Goal: Use online tool/utility: Utilize a website feature to perform a specific function

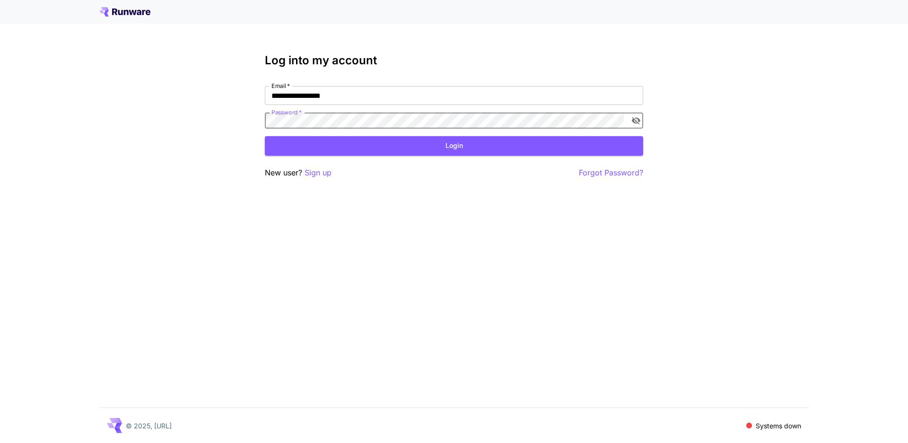
click button "Login" at bounding box center [454, 145] width 378 height 19
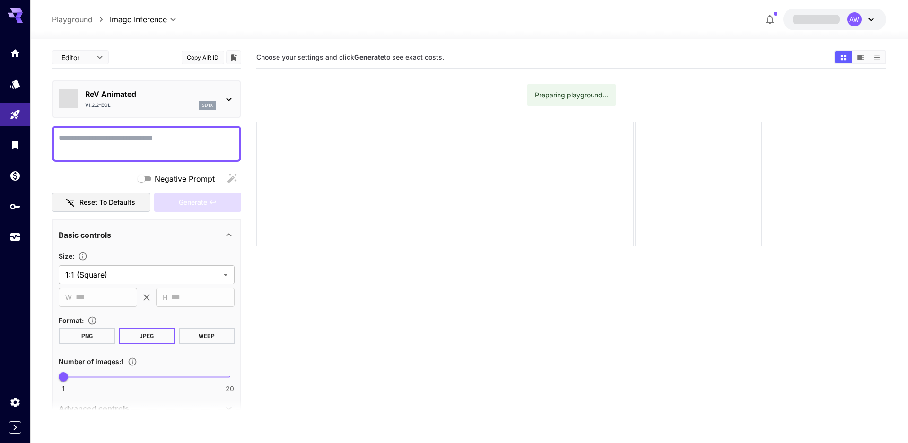
type input "**********"
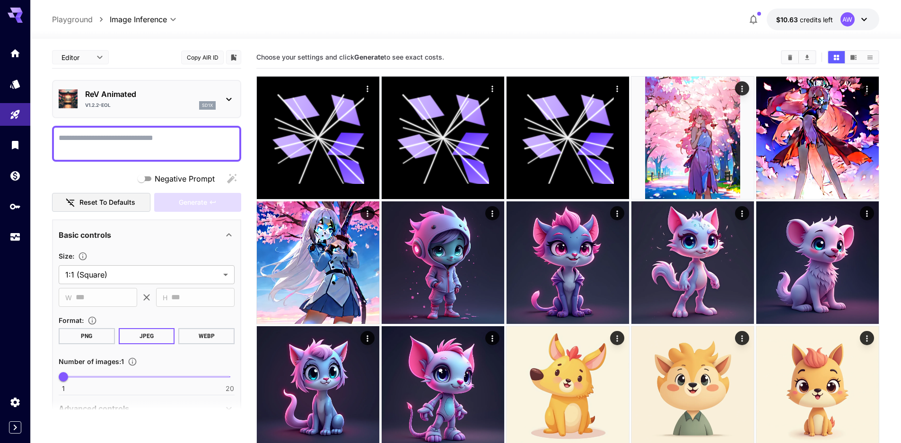
click at [148, 132] on textarea "Negative Prompt" at bounding box center [147, 143] width 176 height 23
click at [158, 132] on textarea "Negative Prompt" at bounding box center [147, 143] width 176 height 23
paste textarea "**********"
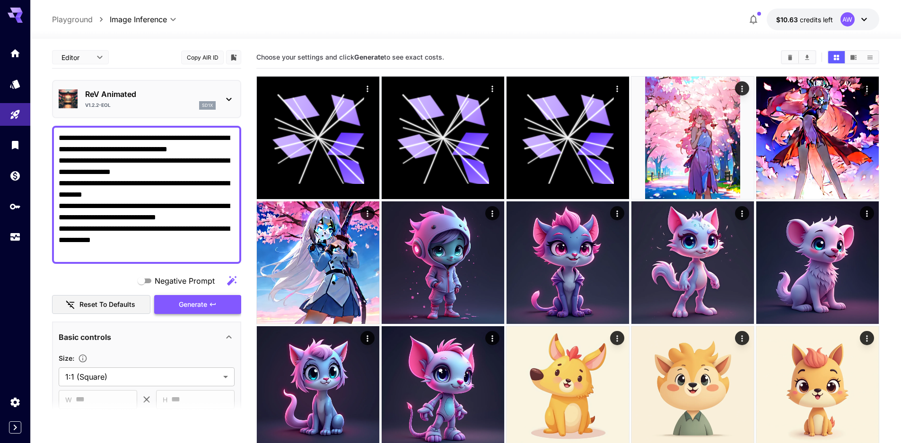
type textarea "**********"
click at [191, 299] on span "Generate" at bounding box center [193, 305] width 28 height 12
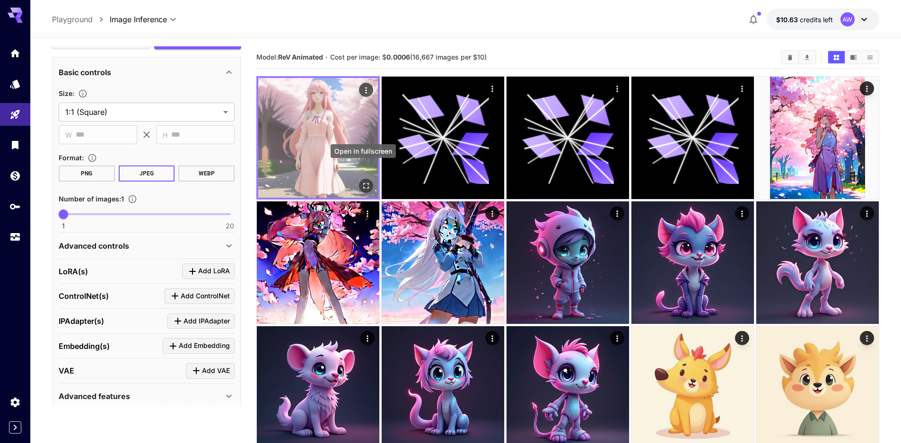
click at [361, 181] on icon "Open in fullscreen" at bounding box center [365, 185] width 9 height 9
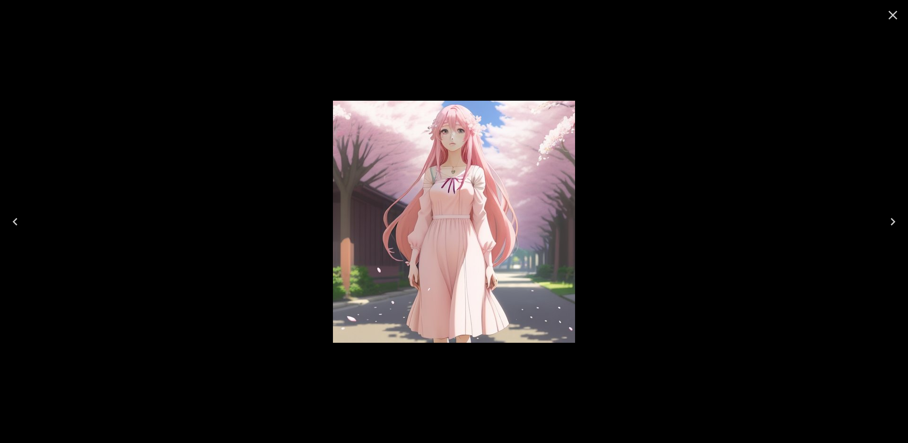
click at [893, 15] on icon "Close" at bounding box center [893, 15] width 9 height 9
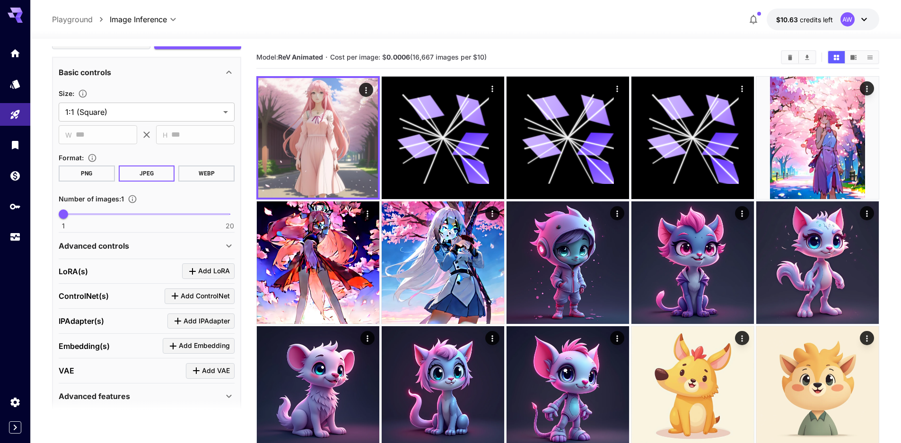
click at [223, 240] on div "Advanced controls" at bounding box center [141, 245] width 165 height 11
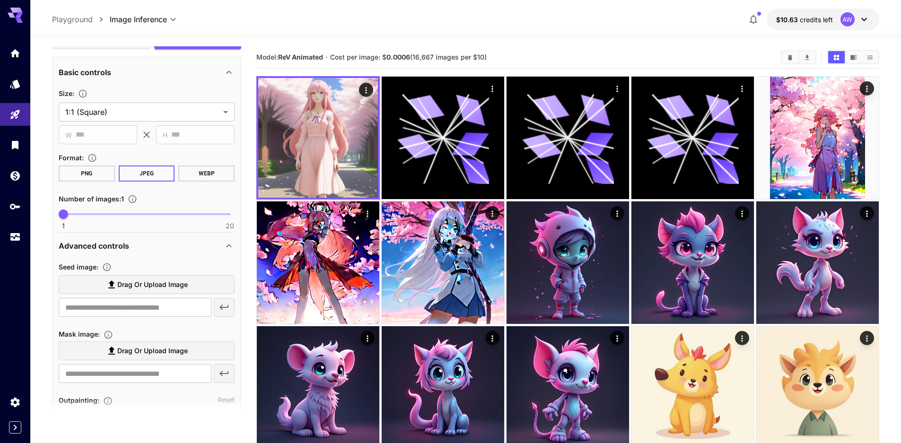
scroll to position [312, 0]
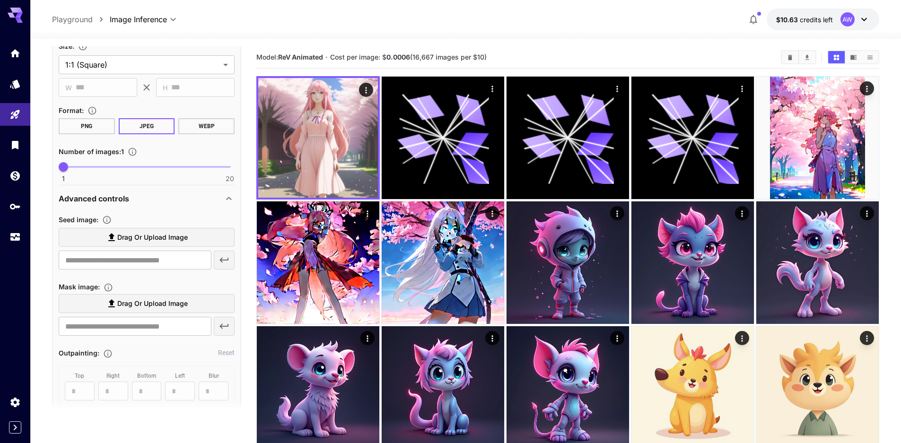
click at [220, 193] on div "Advanced controls" at bounding box center [141, 198] width 165 height 11
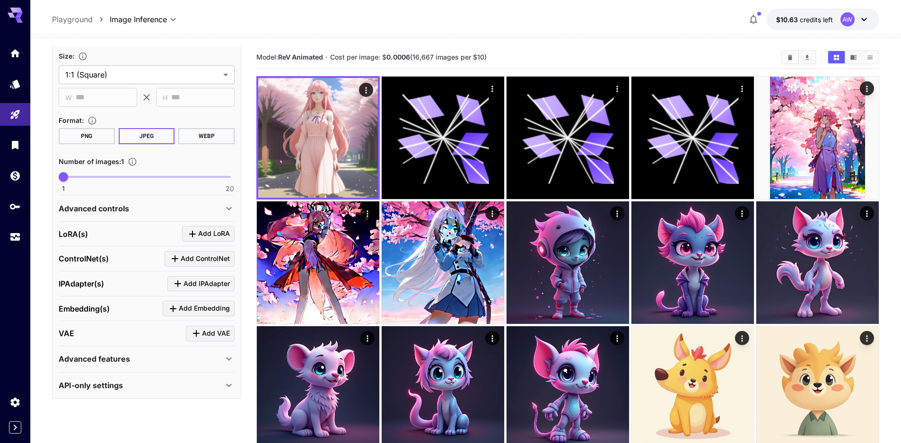
scroll to position [265, 0]
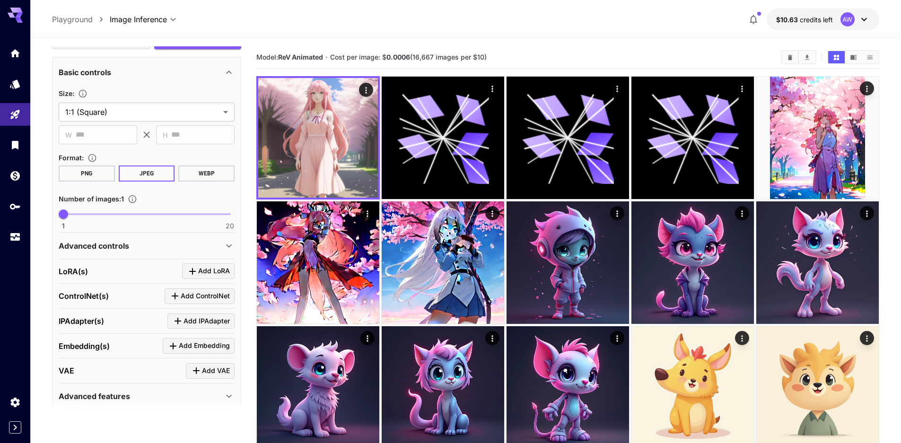
click at [147, 289] on div "ControlNet(s) Add ControlNet" at bounding box center [147, 297] width 176 height 16
click at [179, 290] on icon "Click to add ControlNet" at bounding box center [174, 295] width 11 height 11
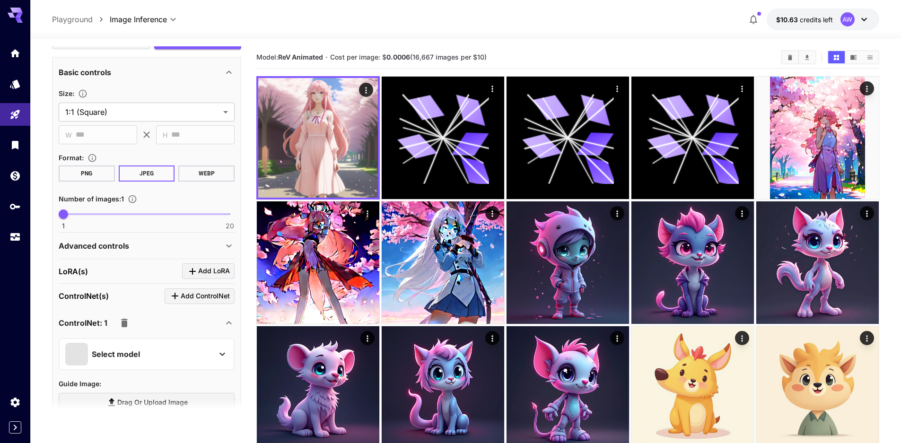
click at [197, 343] on div "Select model" at bounding box center [139, 354] width 148 height 23
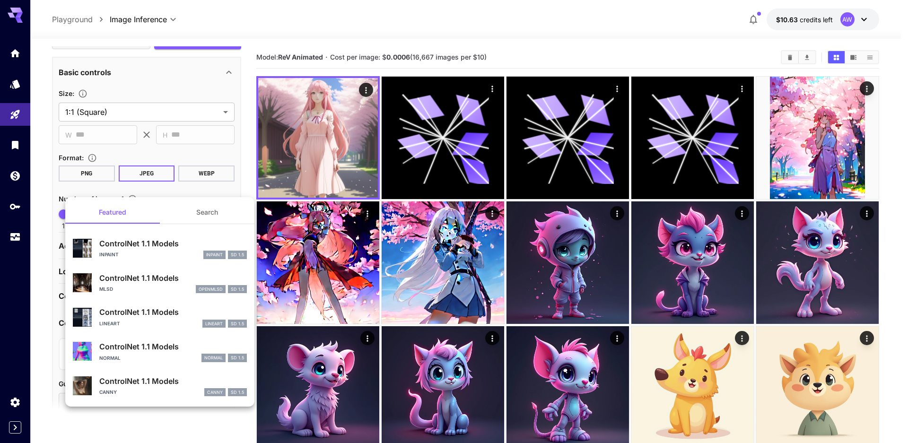
click at [184, 55] on div at bounding box center [454, 221] width 908 height 443
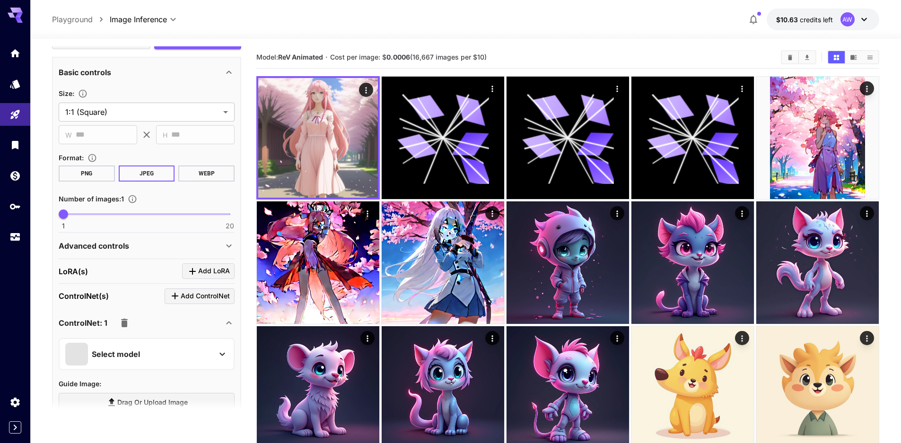
click at [119, 317] on icon "button" at bounding box center [124, 322] width 11 height 11
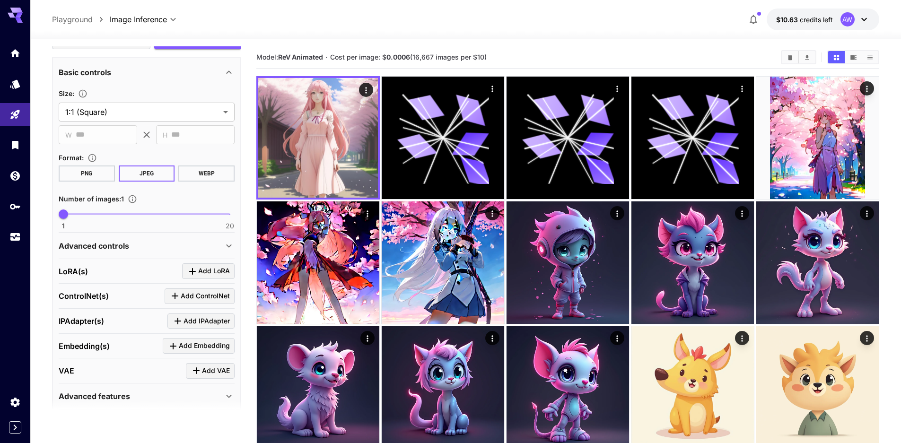
click at [128, 338] on div "Embedding(s) Add Embedding" at bounding box center [147, 346] width 176 height 16
click at [199, 322] on div "Click to add Embedding" at bounding box center [201, 324] width 84 height 14
click at [202, 340] on span "Add Embedding" at bounding box center [204, 346] width 51 height 12
click at [153, 393] on div "Select model" at bounding box center [139, 404] width 148 height 23
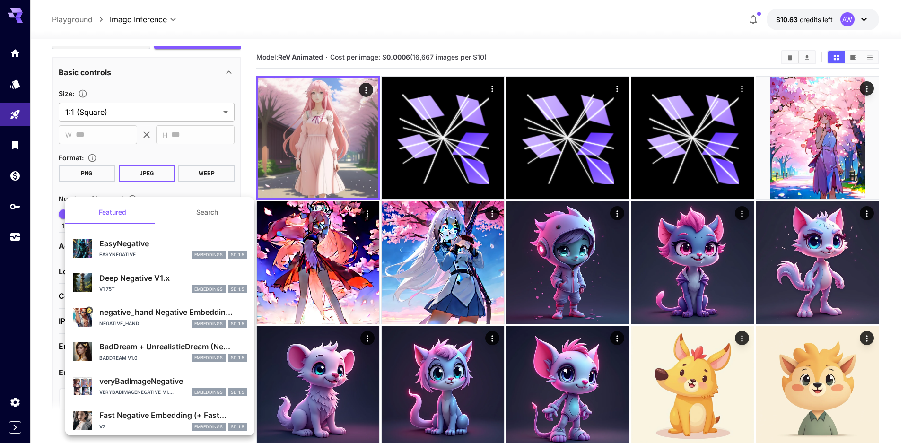
click at [202, 186] on div at bounding box center [454, 221] width 908 height 443
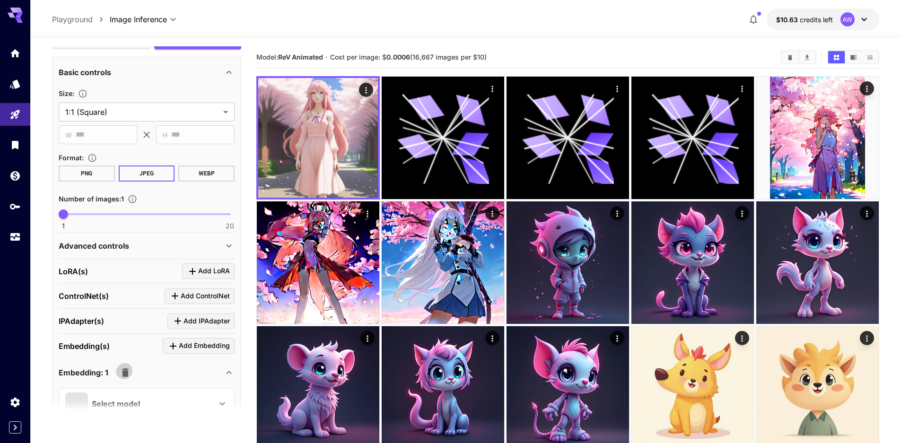
click at [122, 369] on icon "button" at bounding box center [125, 373] width 7 height 9
click at [218, 365] on span "Add VAE" at bounding box center [216, 371] width 28 height 12
click at [139, 418] on div "Select model" at bounding box center [139, 429] width 148 height 23
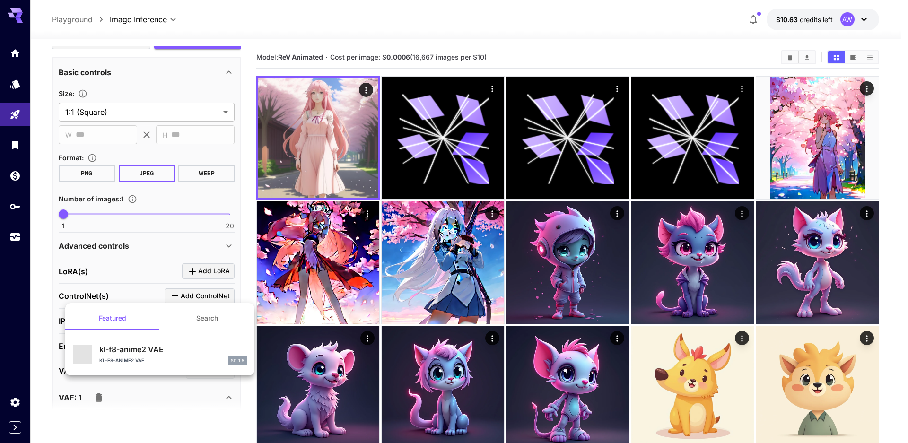
click at [152, 280] on div at bounding box center [454, 221] width 908 height 443
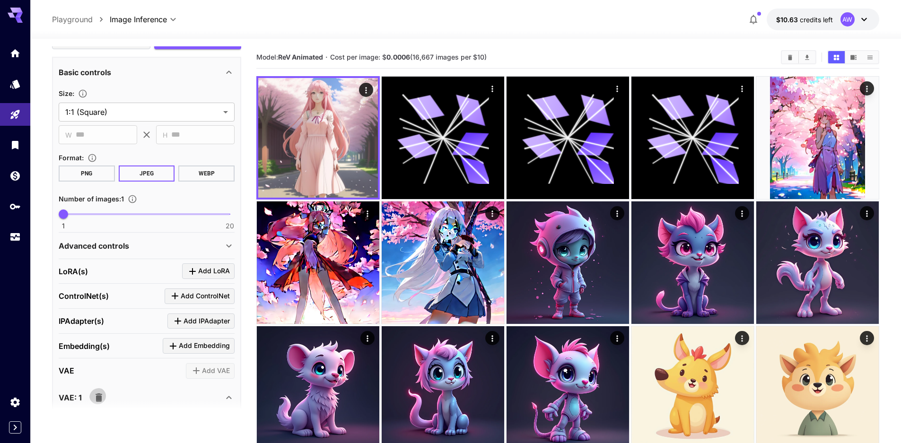
click at [96, 392] on icon "button" at bounding box center [98, 397] width 11 height 11
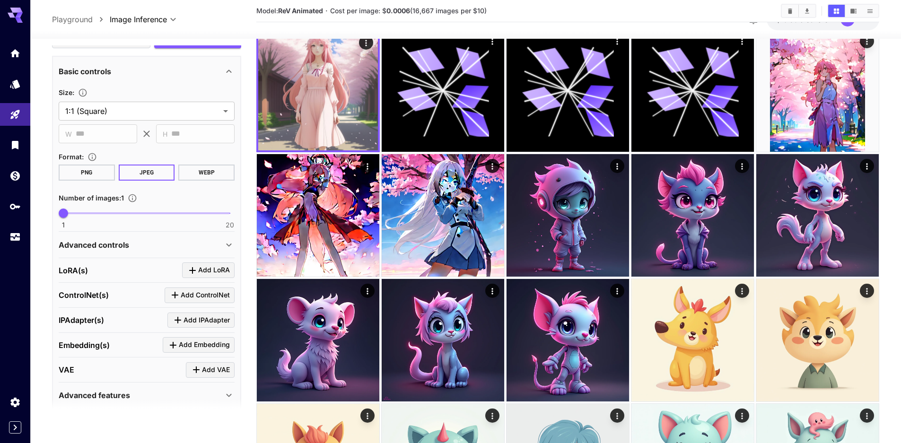
click at [170, 411] on div "API-only settings" at bounding box center [147, 422] width 176 height 23
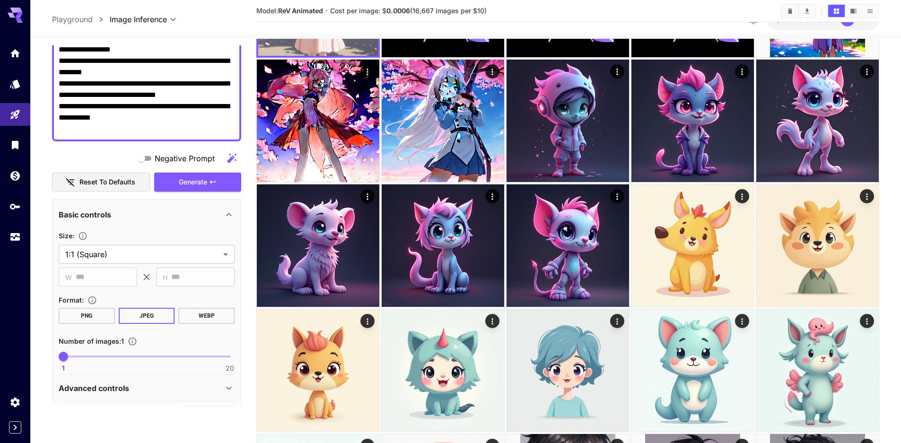
scroll to position [0, 0]
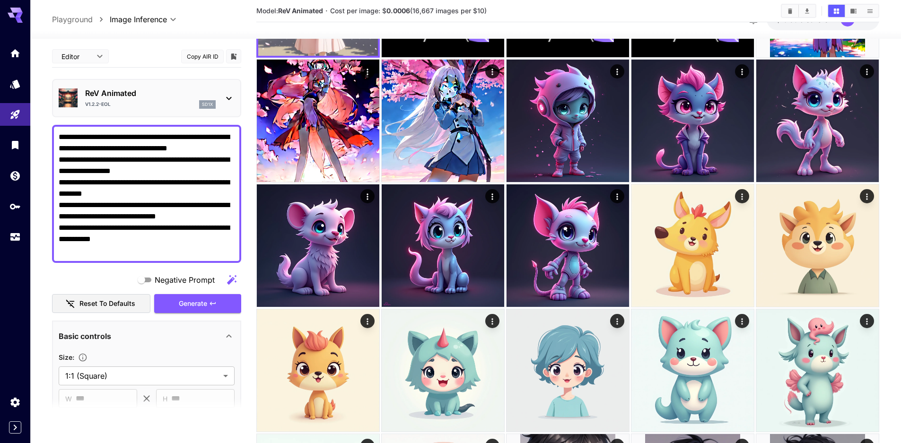
click at [167, 274] on span "Negative Prompt" at bounding box center [185, 279] width 60 height 11
click at [123, 294] on button "Reset to defaults" at bounding box center [101, 303] width 98 height 19
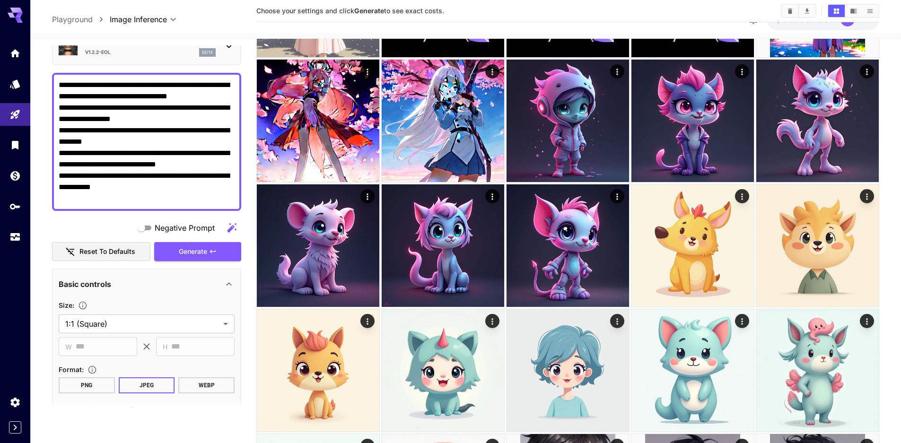
scroll to position [95, 0]
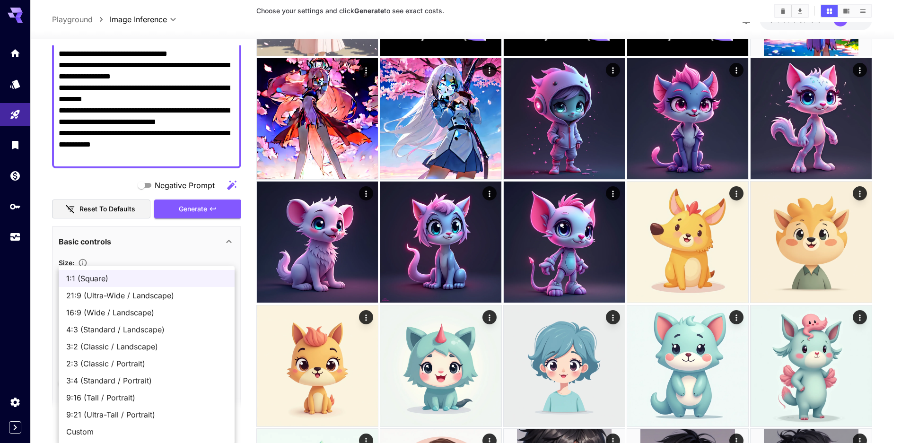
click at [201, 255] on body "**********" at bounding box center [450, 280] width 901 height 845
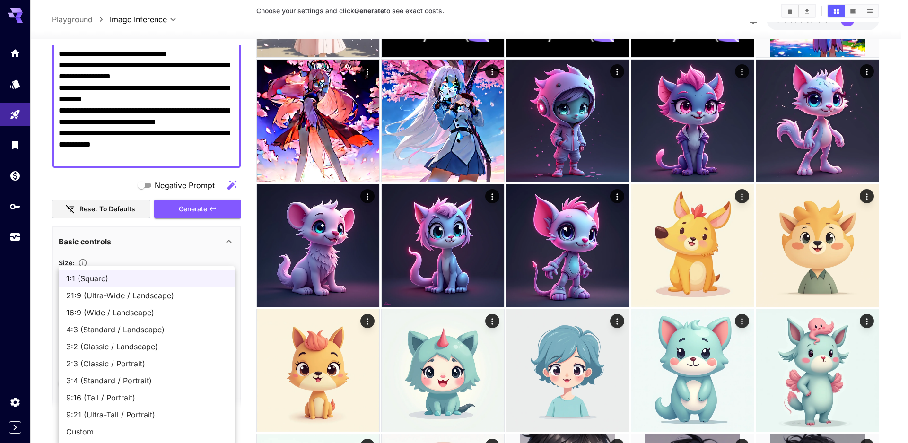
click at [196, 258] on div at bounding box center [454, 221] width 908 height 443
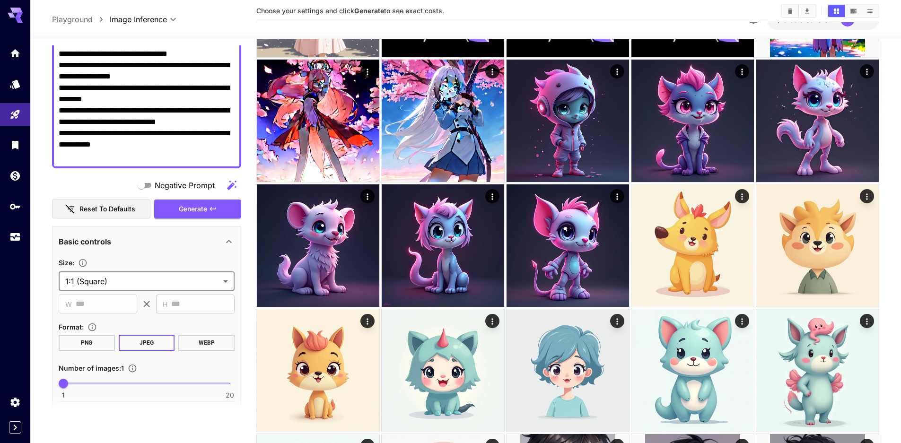
scroll to position [142, 0]
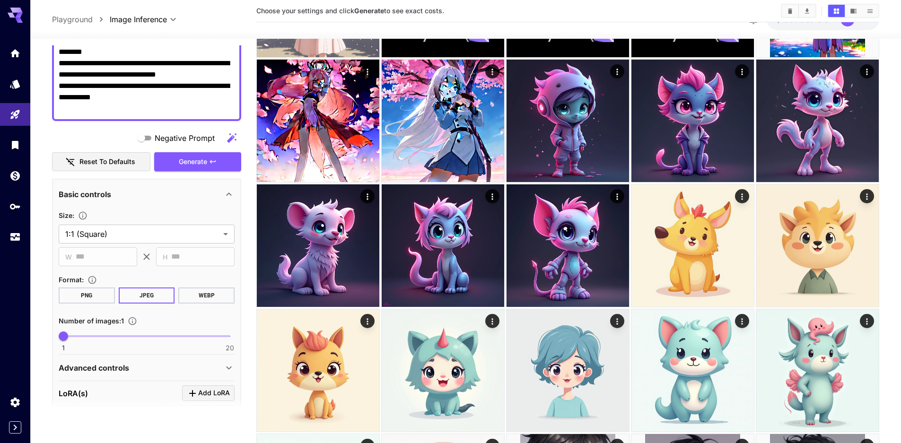
click at [209, 288] on button "WEBP" at bounding box center [206, 296] width 56 height 16
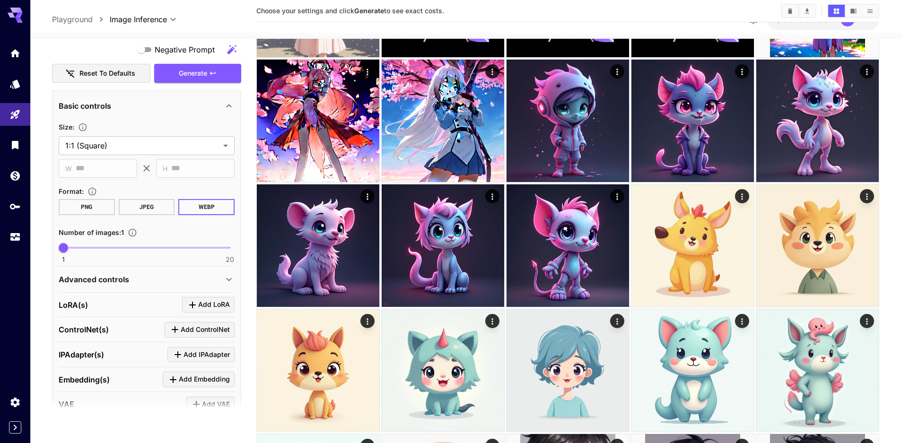
scroll to position [237, 0]
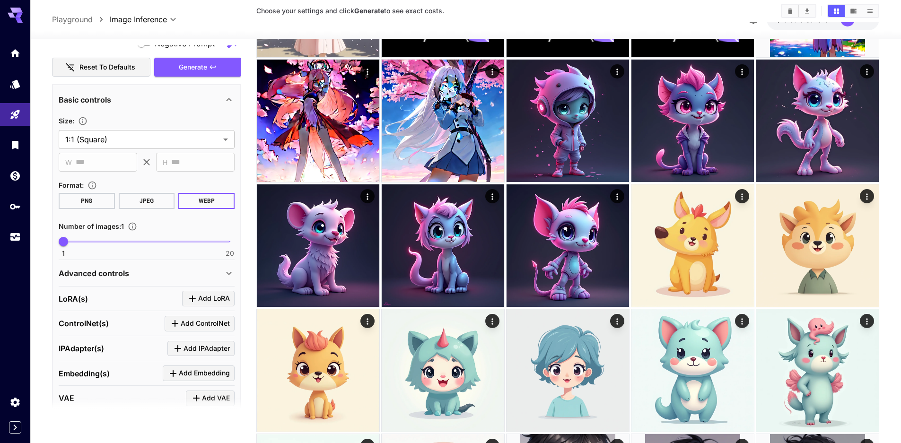
click at [132, 223] on icon "Specify how many images to generate in a single request. Each image generation …" at bounding box center [133, 227] width 8 height 8
click at [206, 268] on div "Advanced controls" at bounding box center [141, 273] width 165 height 11
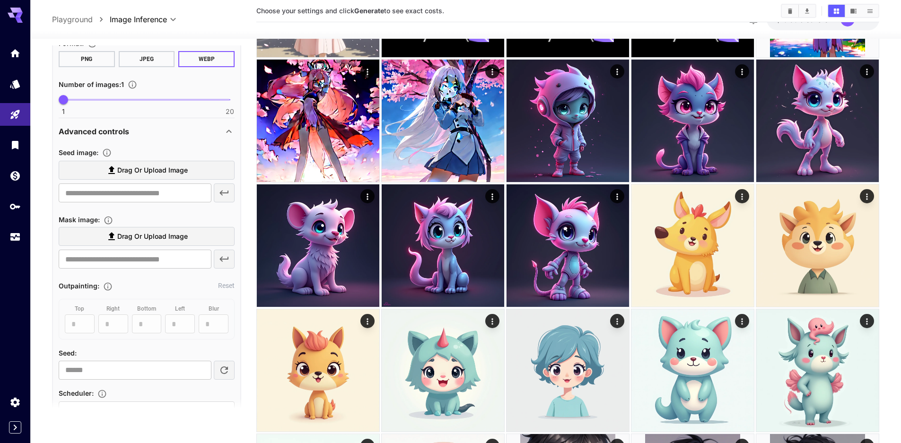
scroll to position [426, 0]
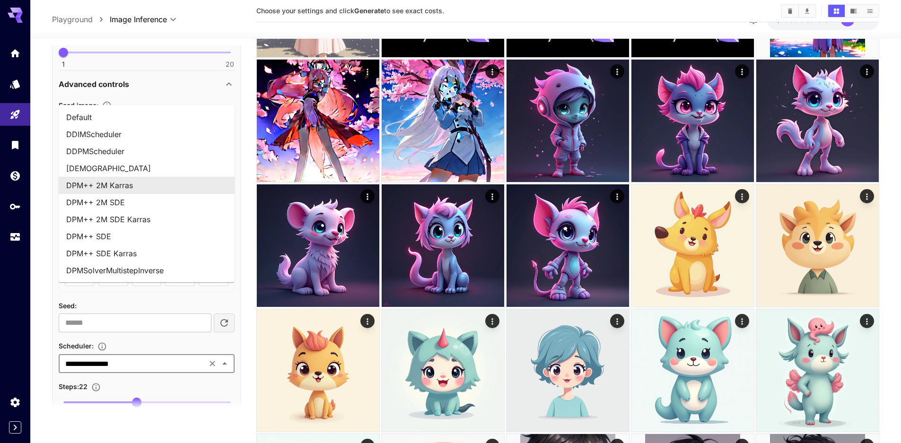
click at [183, 357] on input "**********" at bounding box center [133, 363] width 142 height 13
click at [213, 73] on div "Advanced controls" at bounding box center [147, 84] width 176 height 23
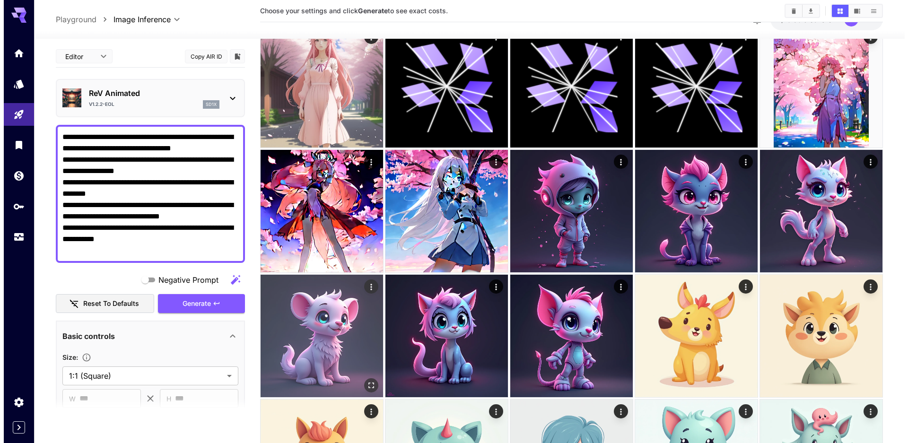
scroll to position [0, 0]
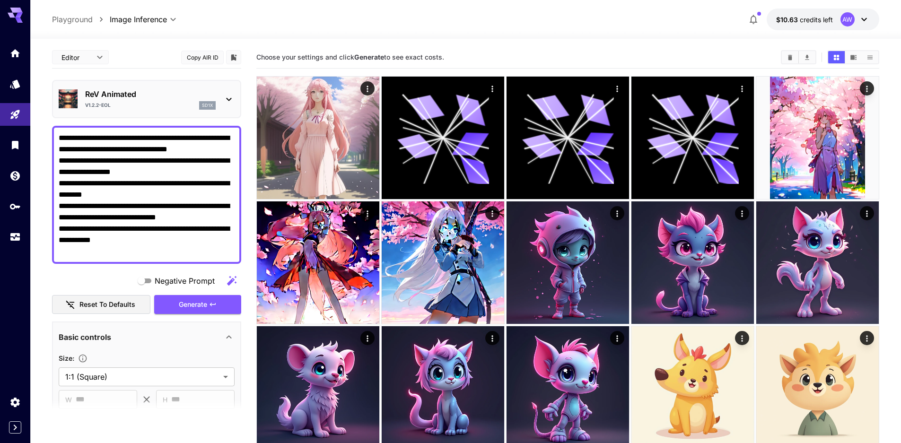
click at [231, 98] on icon at bounding box center [228, 99] width 5 height 3
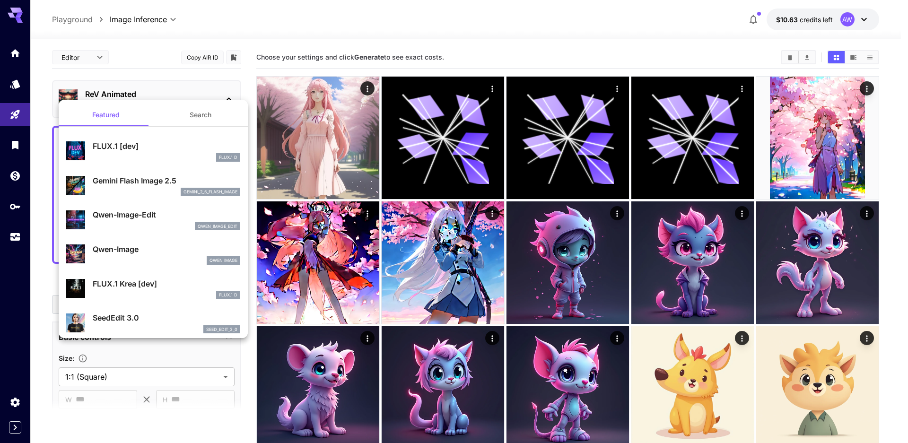
click at [202, 109] on button "Search" at bounding box center [200, 115] width 95 height 23
